Goal: Navigation & Orientation: Find specific page/section

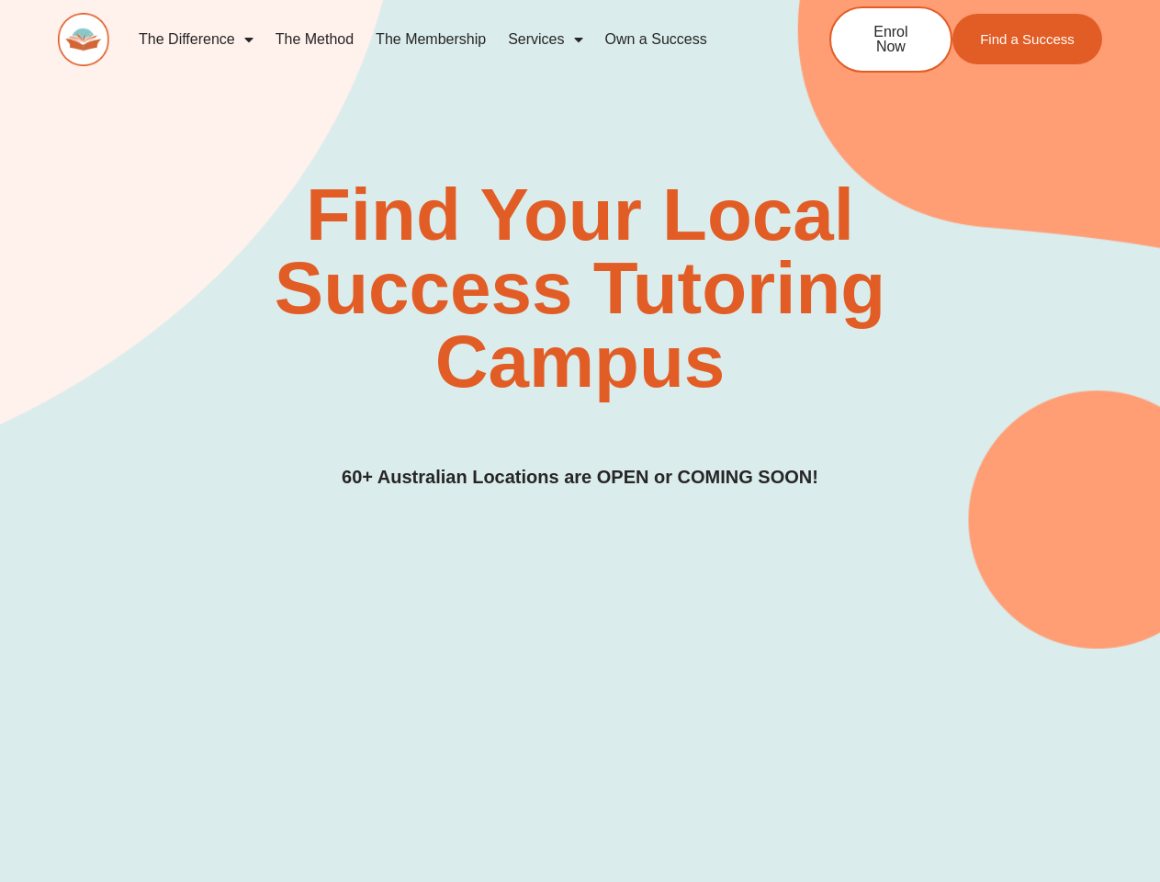
click at [580, 441] on div "Find Your Local Success Tutoring Campus 60+ Australian Locations are OPEN or CO…" at bounding box center [580, 334] width 1044 height 313
click at [545, 40] on link "Services" at bounding box center [545, 39] width 96 height 42
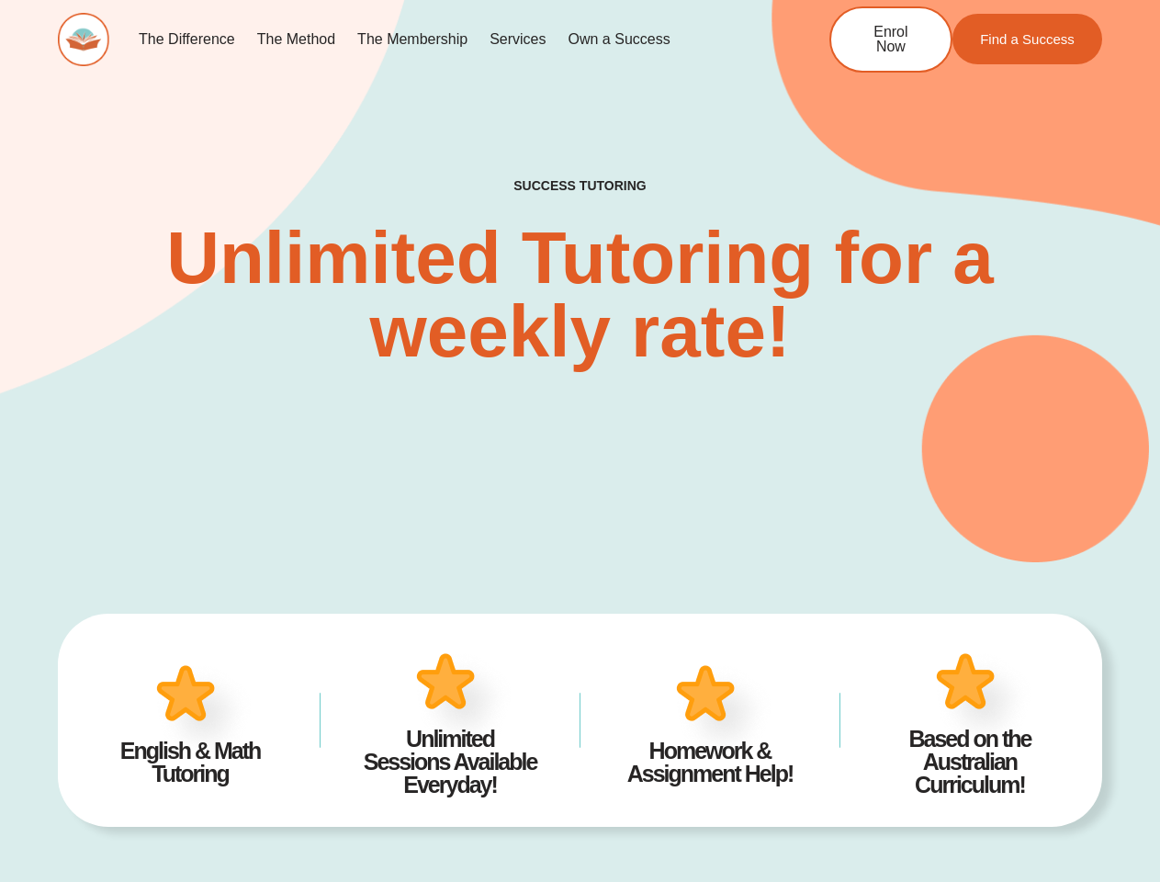
click at [580, 441] on div "SUCCESS TUTORING​ Unlimited Tutoring for a weekly rate!" at bounding box center [580, 245] width 1044 height 634
click at [517, 40] on link "Services" at bounding box center [518, 39] width 78 height 42
